Goal: Information Seeking & Learning: Learn about a topic

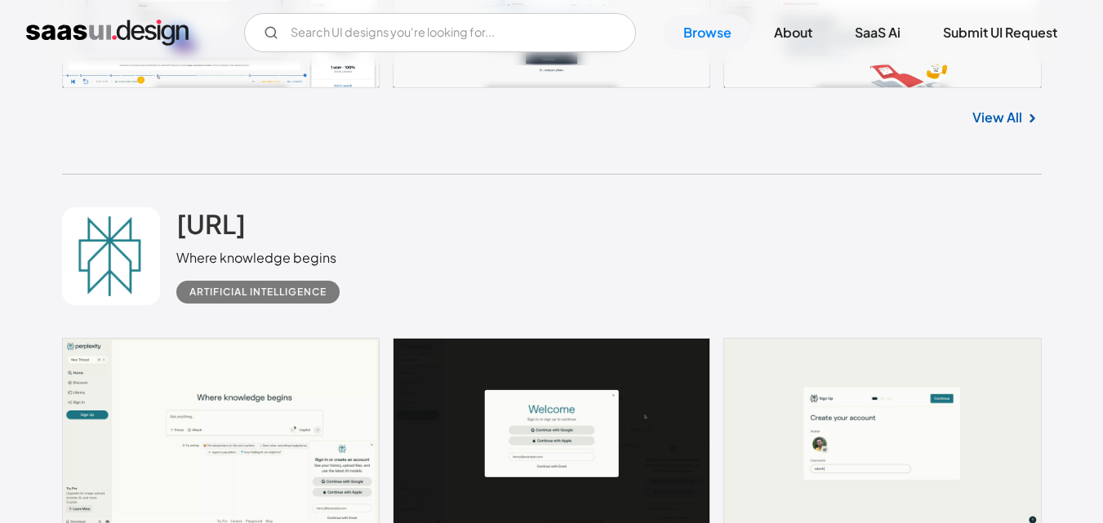
scroll to position [2938, 0]
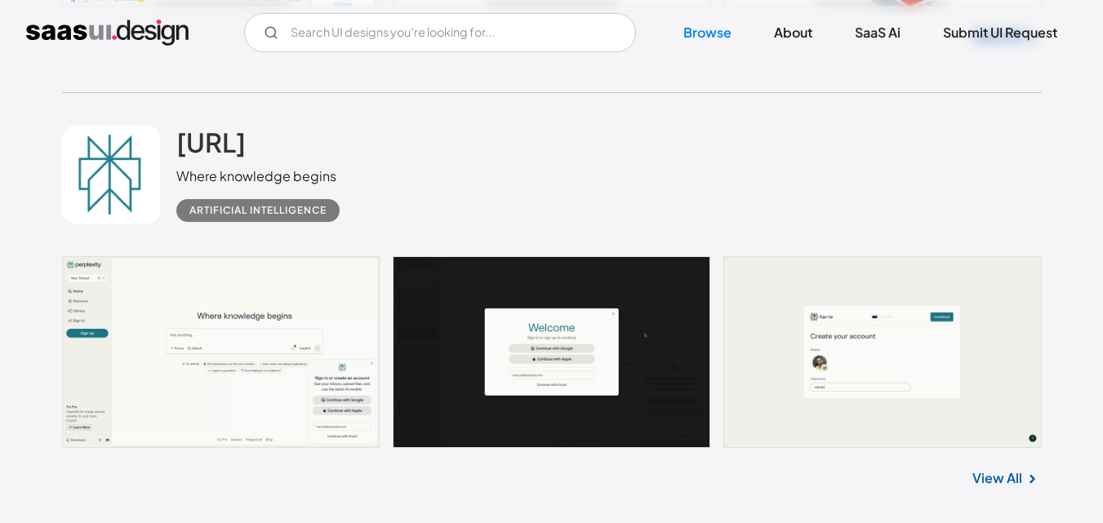
click at [282, 390] on link at bounding box center [551, 352] width 979 height 192
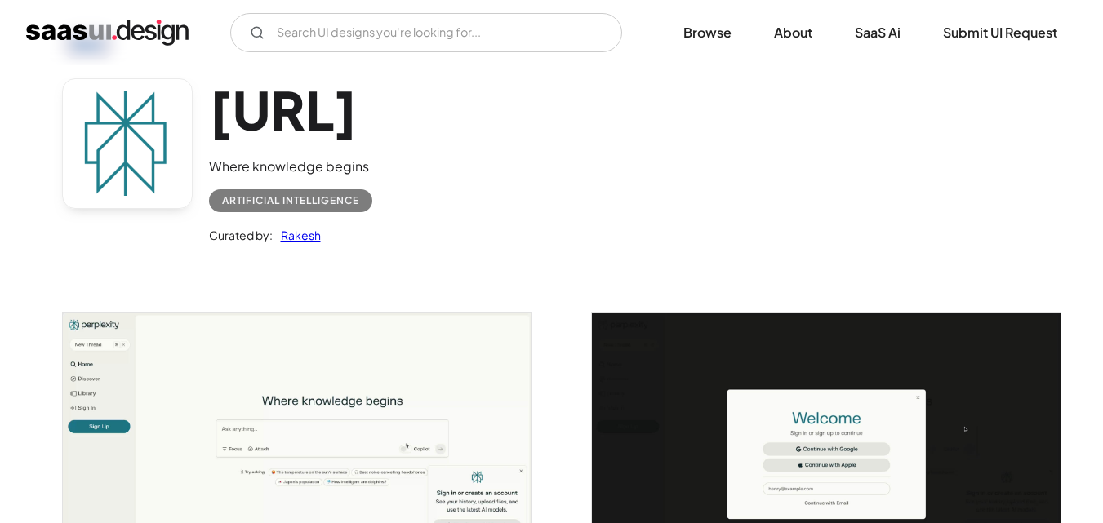
scroll to position [163, 0]
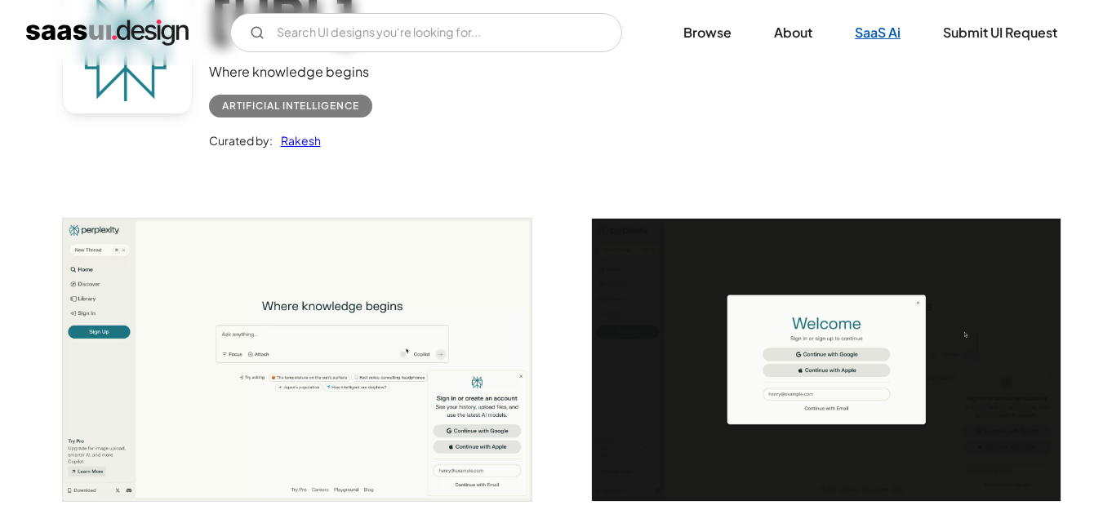
click at [893, 38] on link "SaaS Ai" at bounding box center [877, 33] width 85 height 36
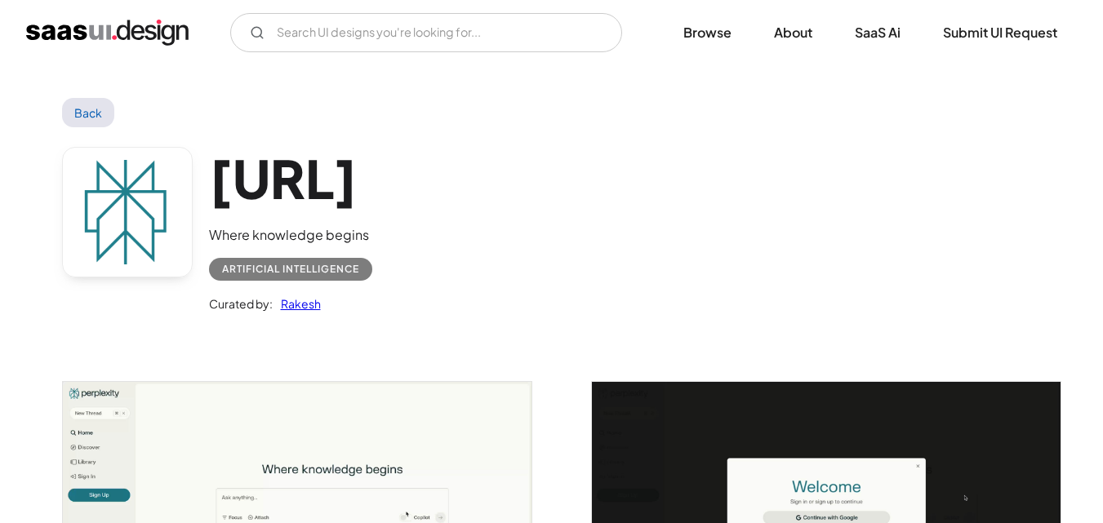
scroll to position [163, 0]
